Goal: Task Accomplishment & Management: Manage account settings

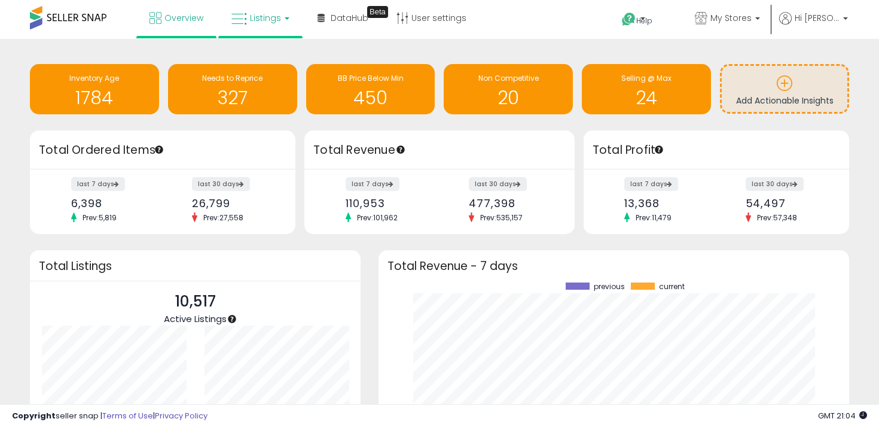
click at [260, 19] on span "Listings" at bounding box center [265, 18] width 31 height 12
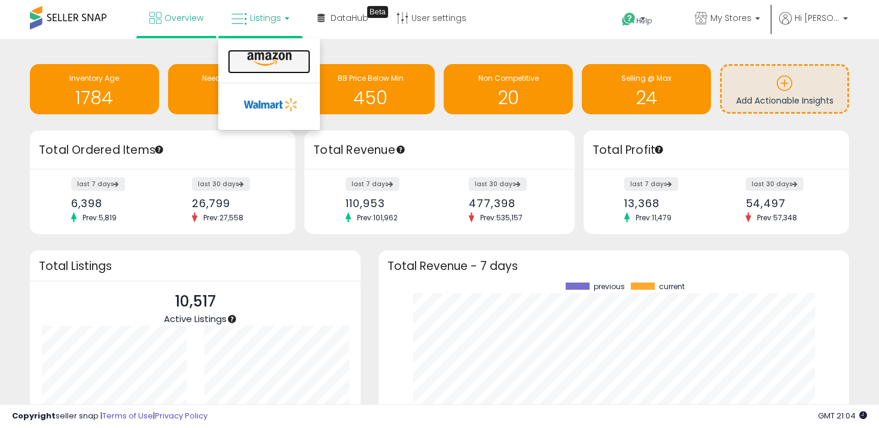
click at [263, 55] on icon at bounding box center [269, 59] width 52 height 16
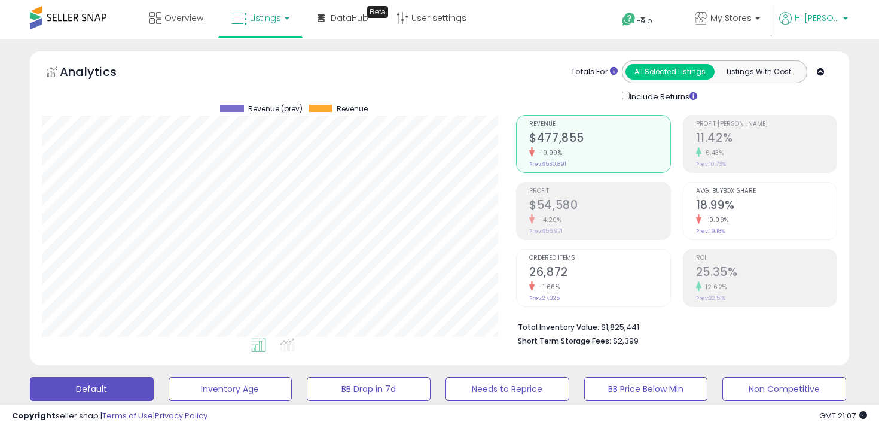
click at [831, 21] on span "Hi Maria" at bounding box center [817, 18] width 45 height 12
click at [806, 126] on p "Logout" at bounding box center [821, 126] width 32 height 11
click at [815, 127] on link "Logout" at bounding box center [821, 126] width 26 height 11
